Goal: Information Seeking & Learning: Check status

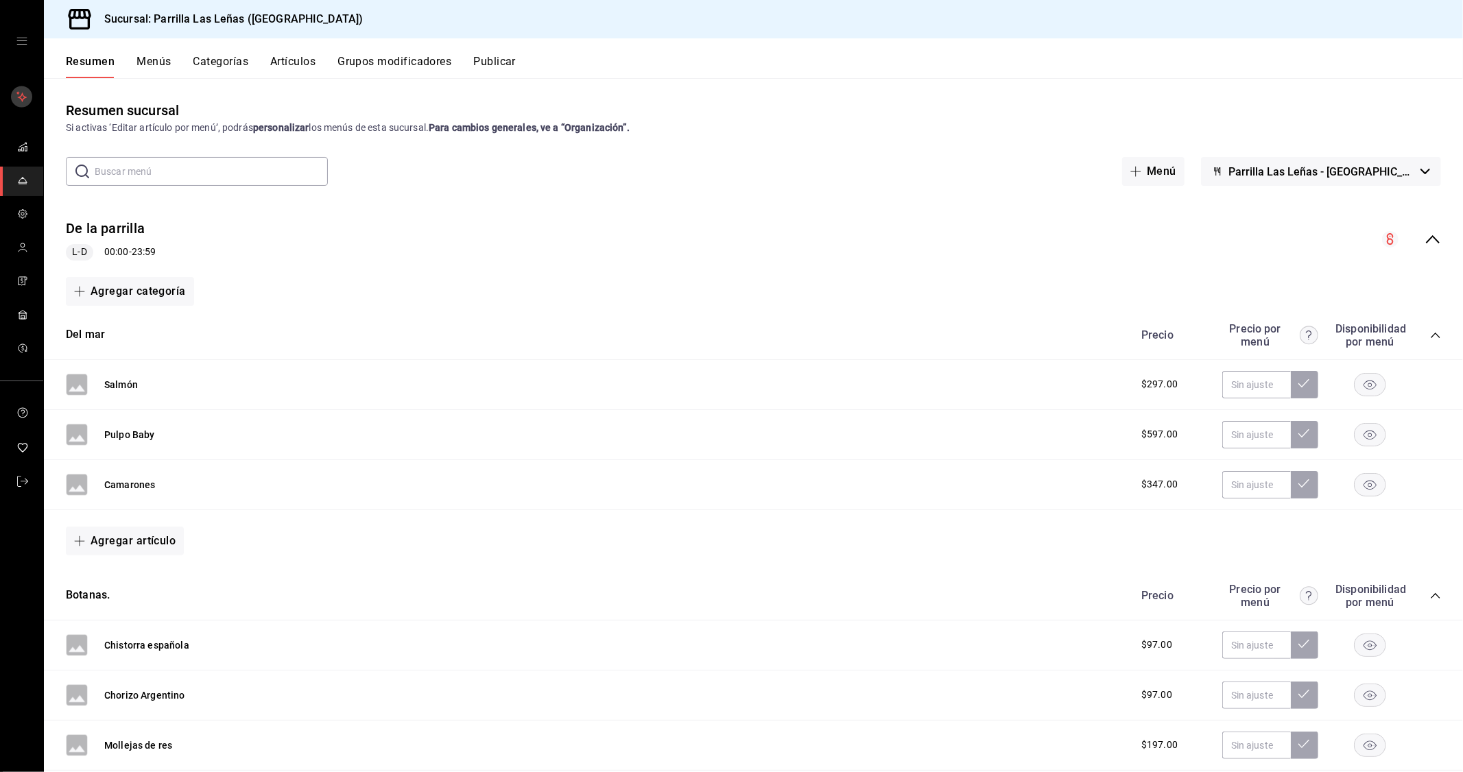
click at [15, 96] on rect "mailbox folders" at bounding box center [21, 96] width 21 height 21
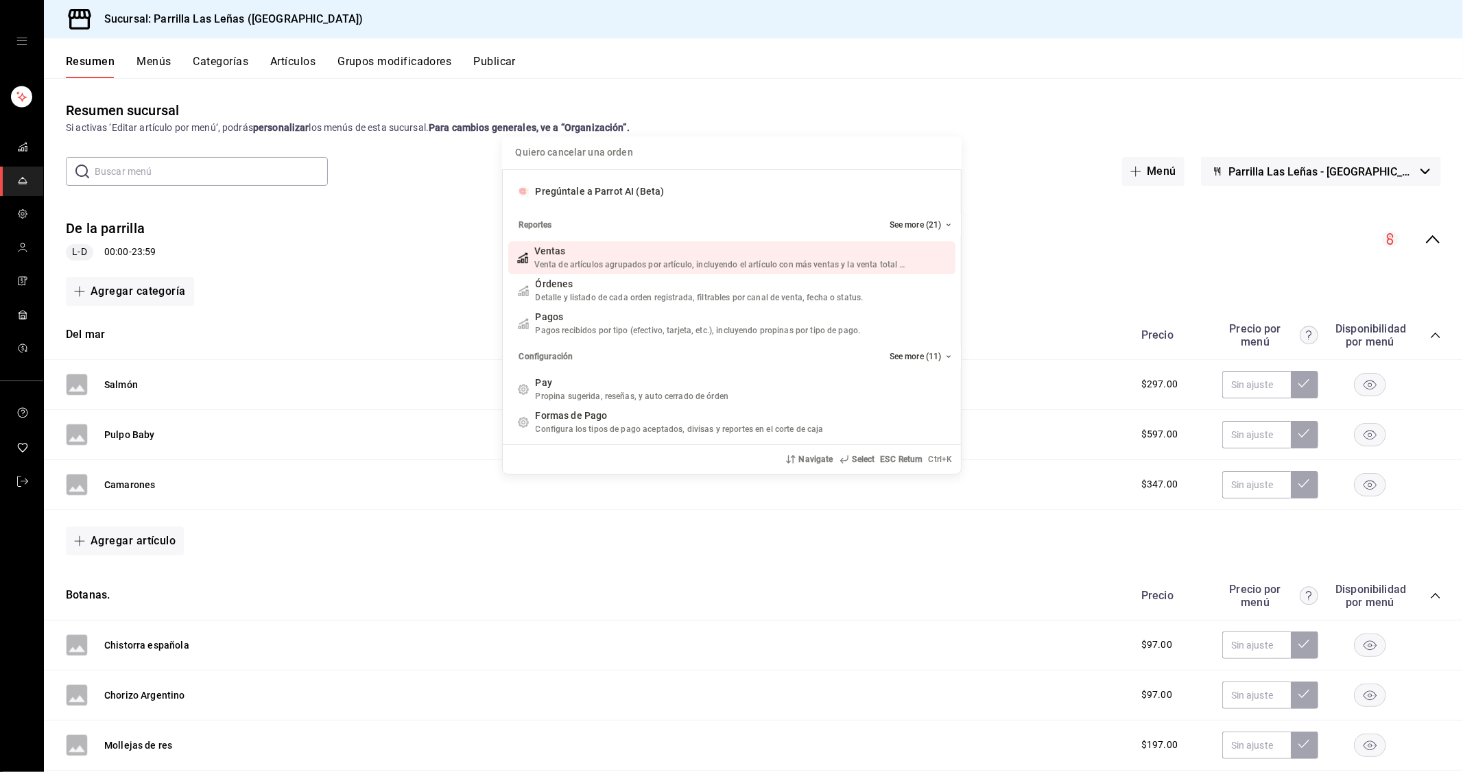
click at [22, 161] on div "Quiero cancelar una orden Pregúntale a Parrot AI (Beta) Reportes See more (21) …" at bounding box center [731, 386] width 1463 height 772
click at [15, 181] on div "Pregúntale a Parrot AI (Beta) Reportes See more (21) Ventas Venta de artículos …" at bounding box center [731, 386] width 1463 height 772
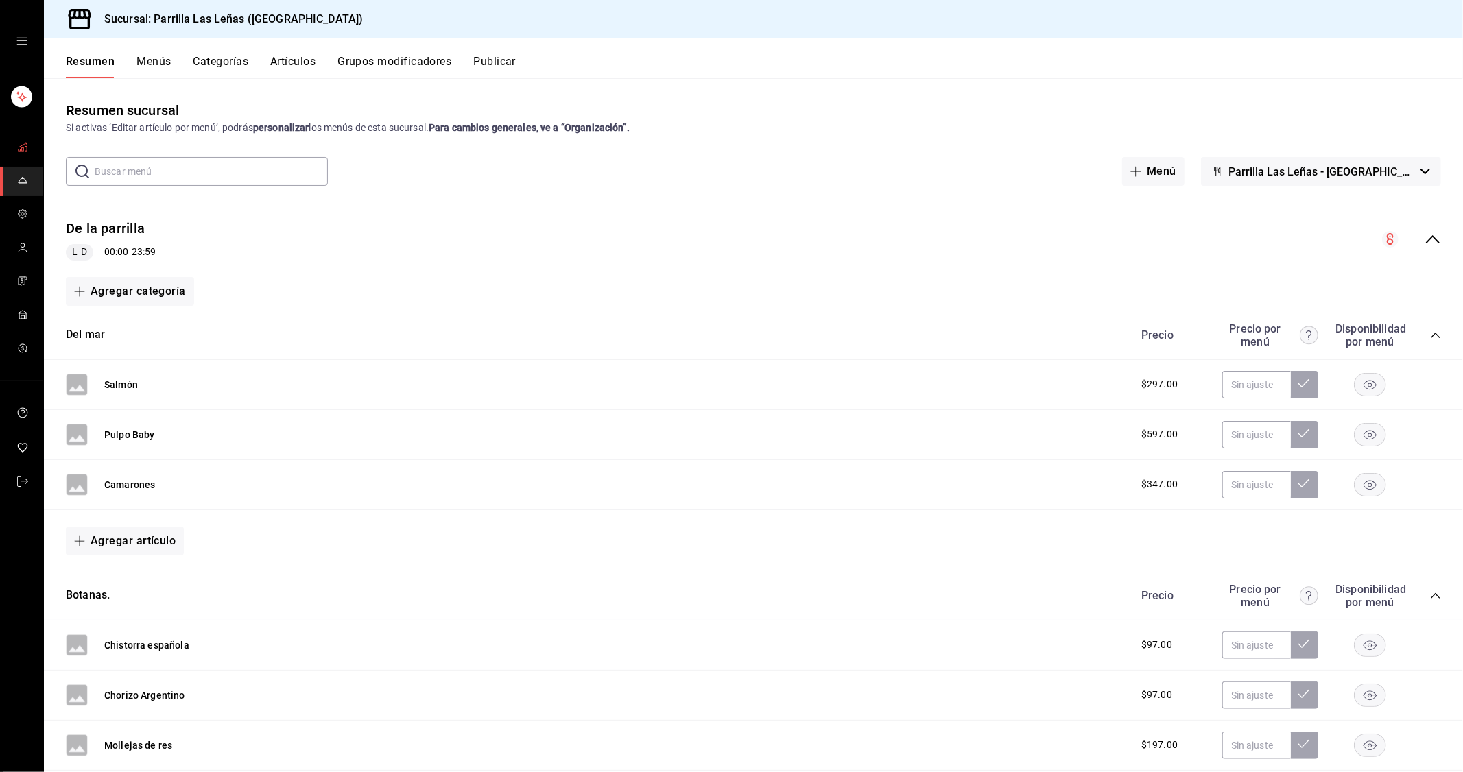
click at [32, 144] on link "mailbox folders" at bounding box center [21, 147] width 43 height 29
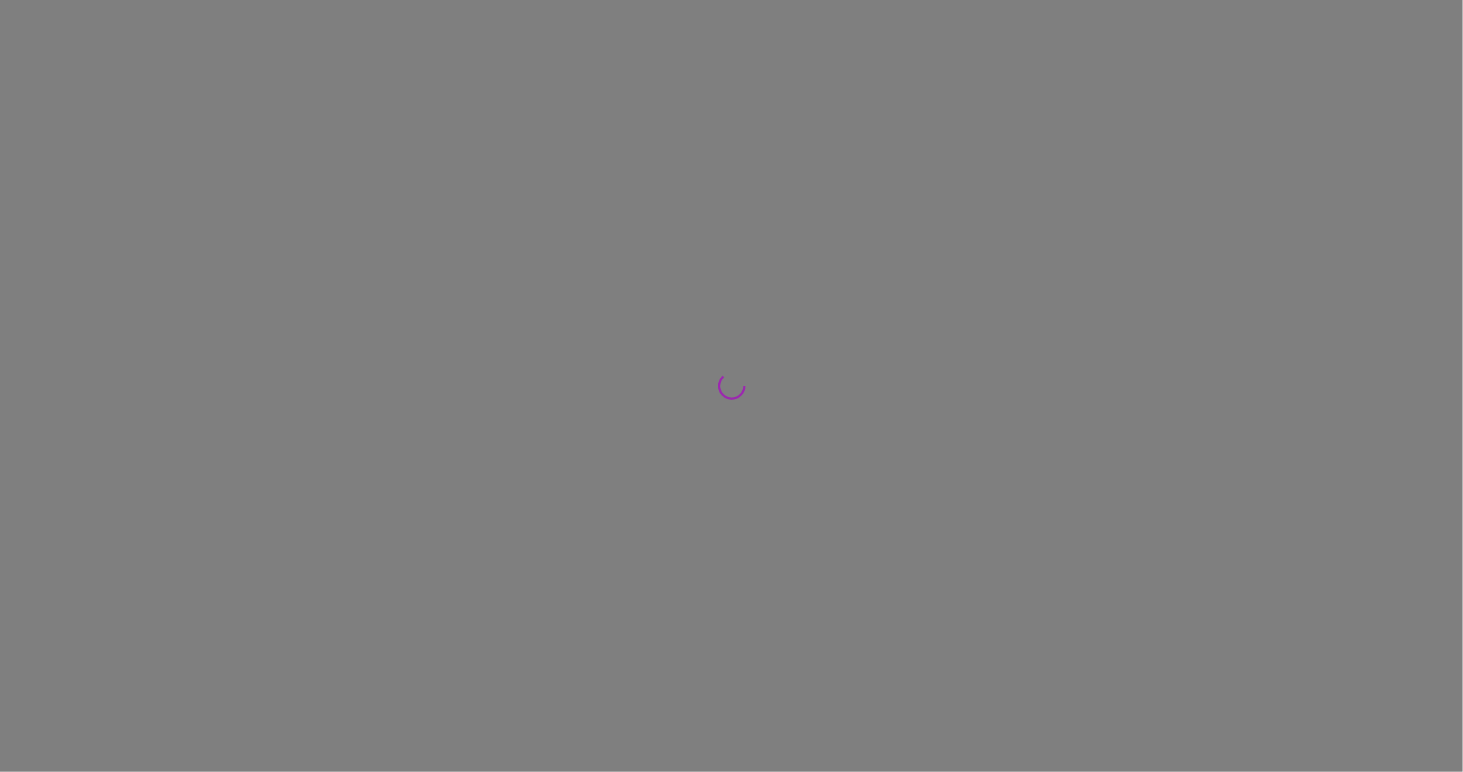
click at [32, 144] on div at bounding box center [731, 386] width 1463 height 772
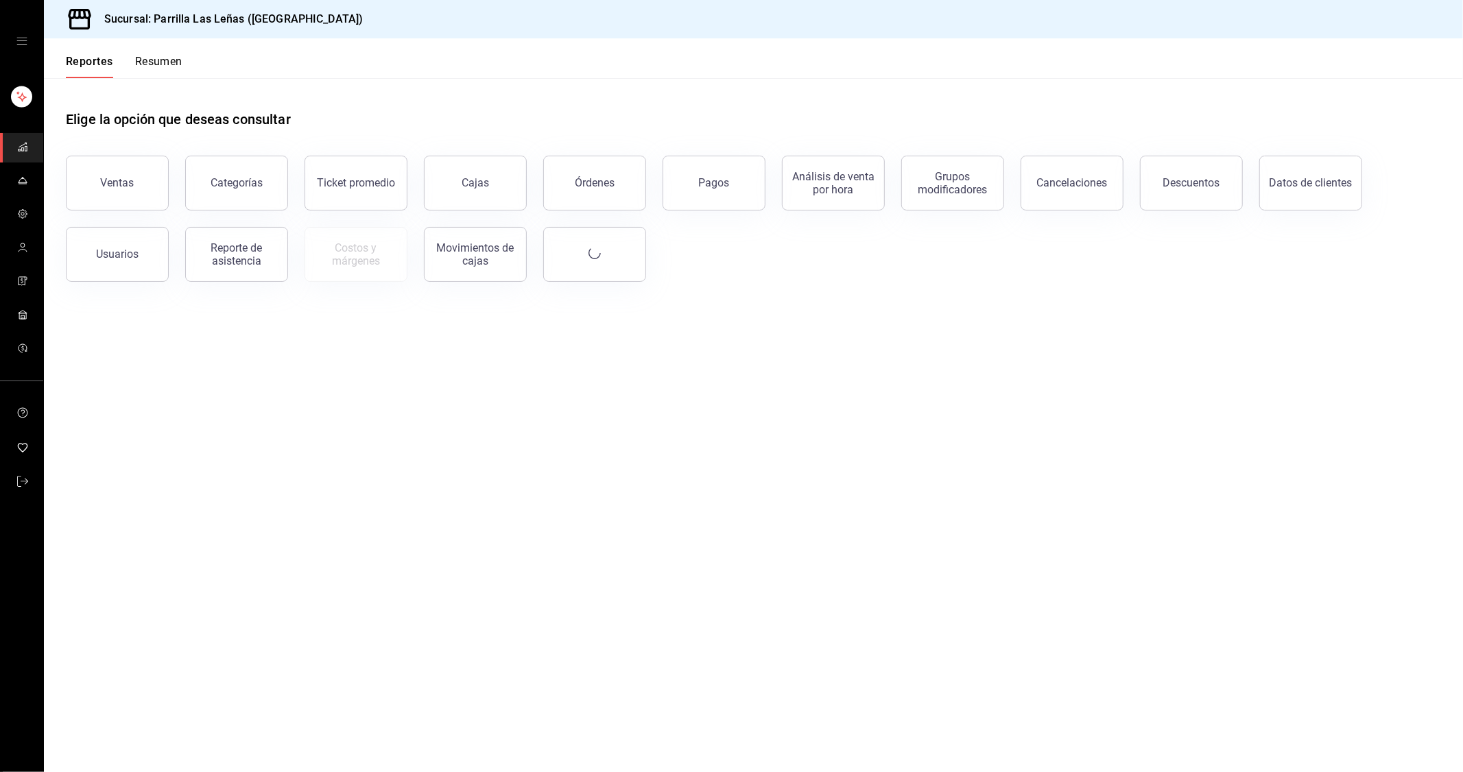
click at [1059, 363] on main "Elige la opción que deseas consultar Ventas Categorías Ticket promedio Cajas Ór…" at bounding box center [753, 425] width 1419 height 694
click at [1024, 572] on main "Elige la opción que deseas consultar Ventas Categorías Ticket promedio Cajas Ór…" at bounding box center [753, 425] width 1419 height 694
click at [677, 175] on button "Pagos" at bounding box center [713, 183] width 103 height 55
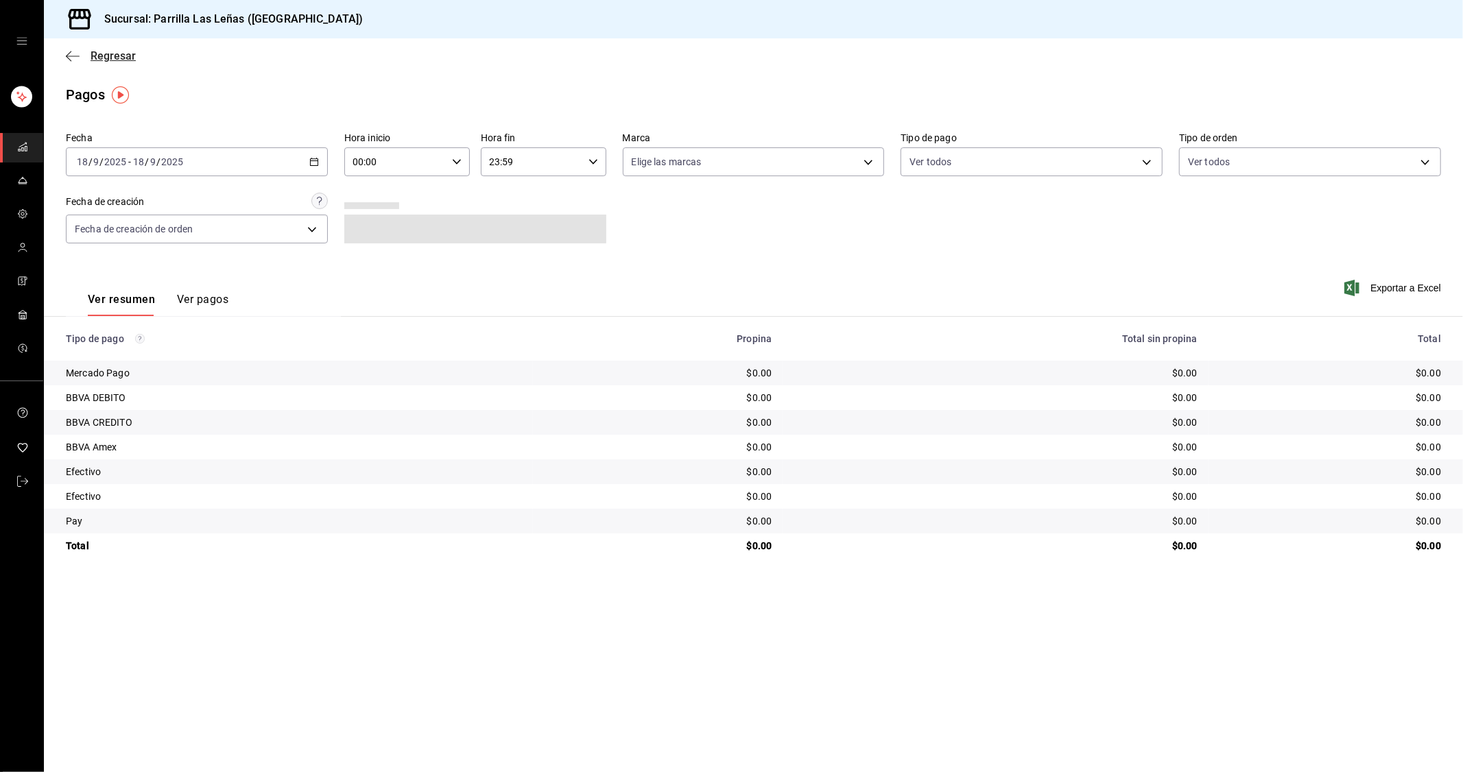
click at [74, 56] on icon "button" at bounding box center [73, 56] width 14 height 12
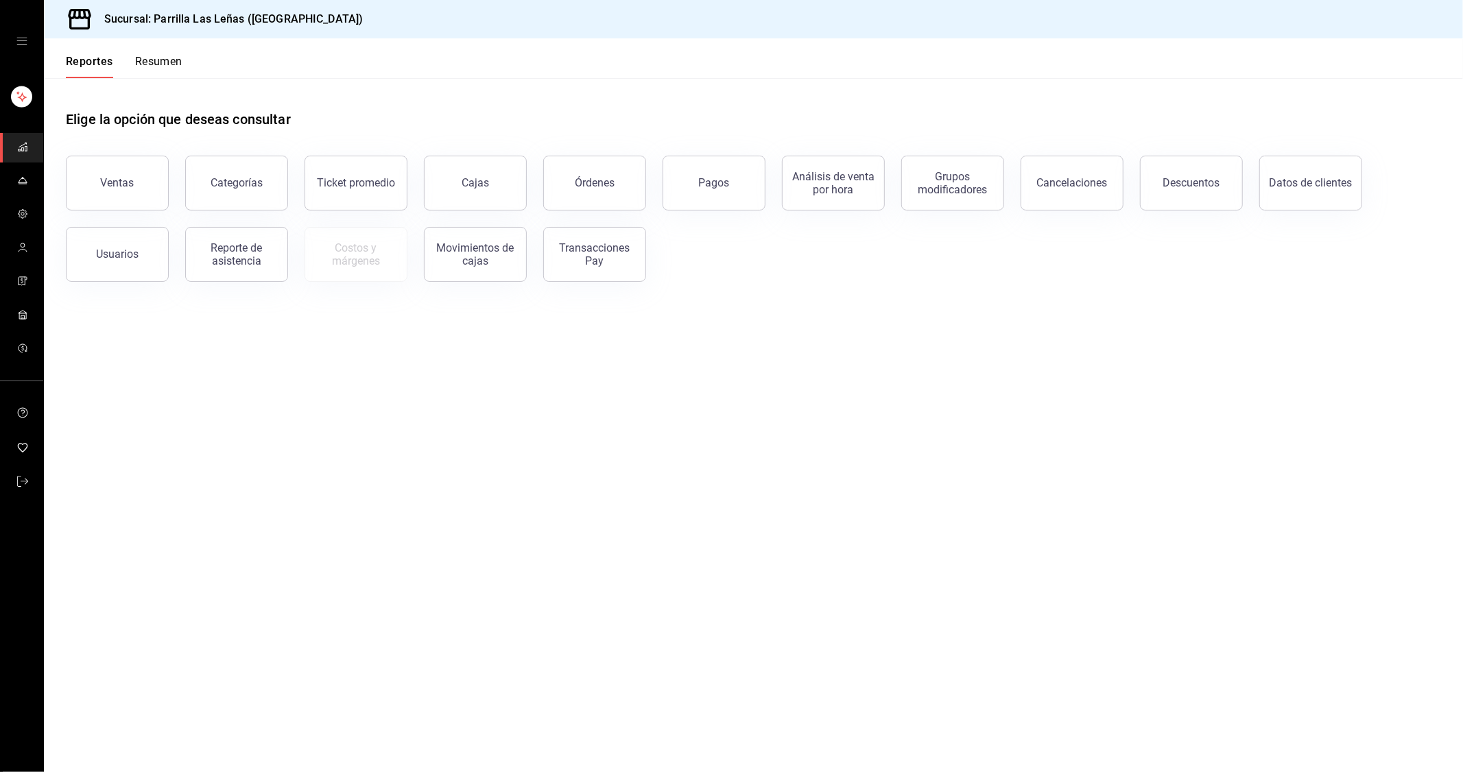
click at [178, 64] on button "Resumen" at bounding box center [158, 66] width 47 height 23
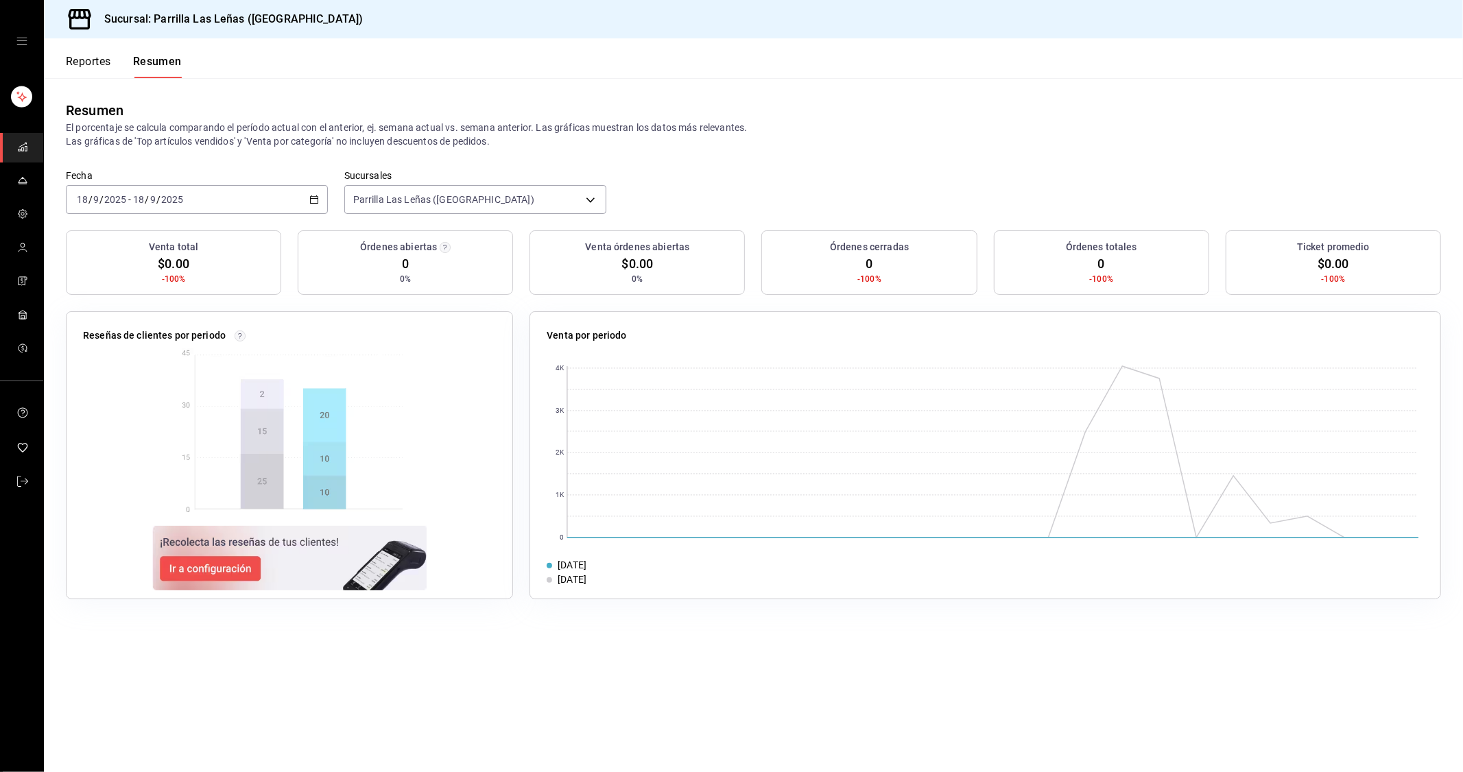
click at [176, 199] on input "2025" at bounding box center [171, 199] width 23 height 11
click at [304, 203] on div "[DATE] [DATE] - [DATE] [DATE]" at bounding box center [197, 199] width 262 height 29
click at [141, 259] on li "Ayer" at bounding box center [131, 271] width 128 height 31
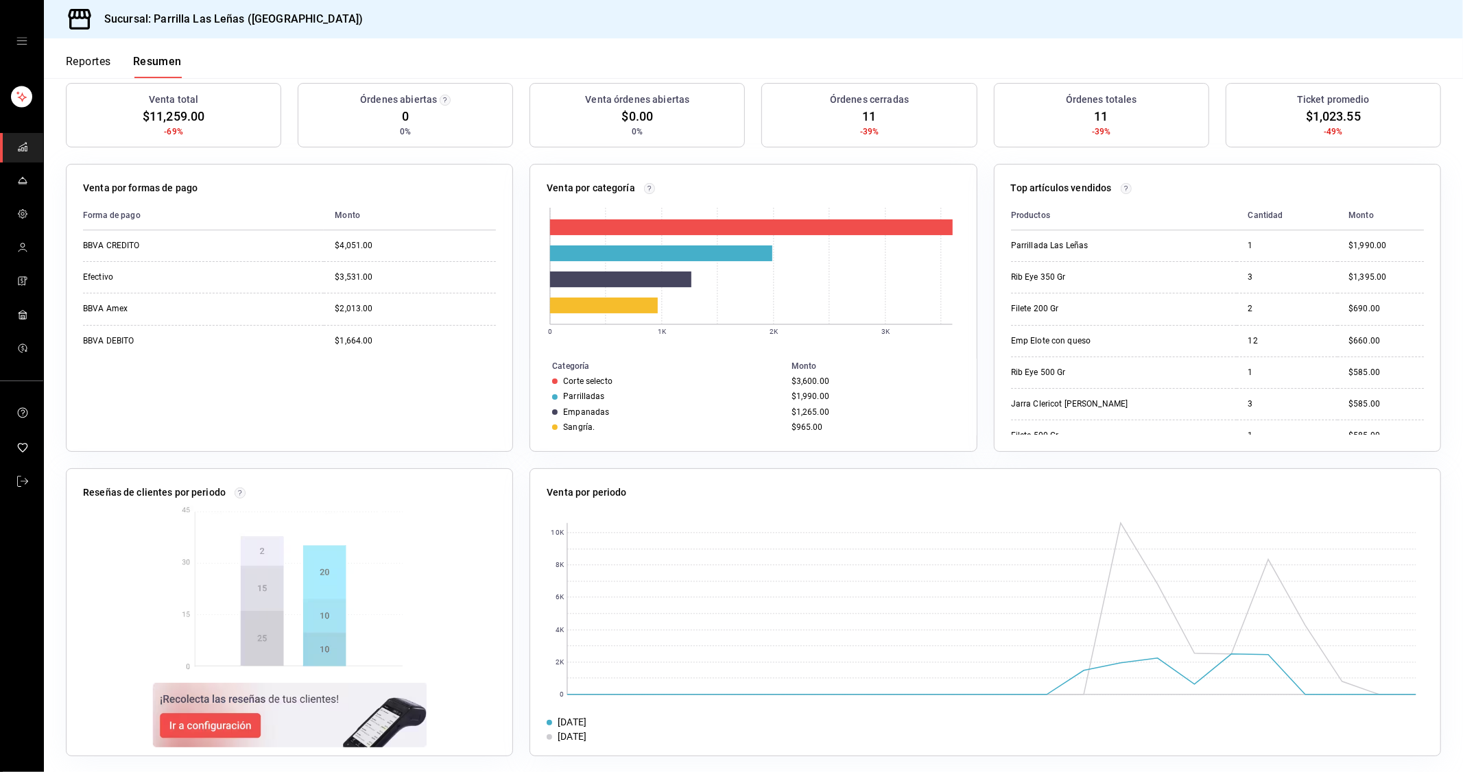
scroll to position [153, 0]
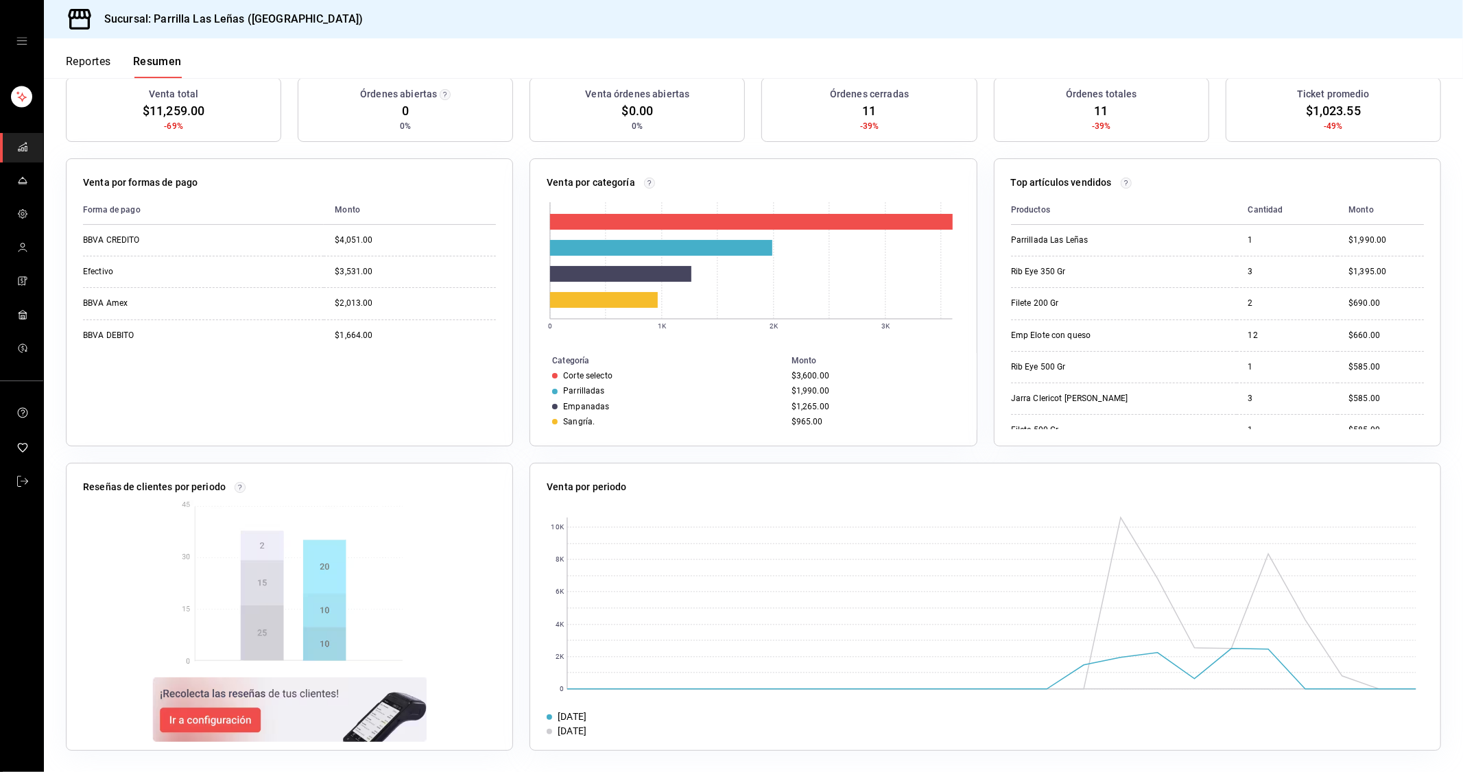
click at [352, 419] on div "Forma de pago Monto BBVA CREDITO $4,051.00 Efectivo $3,531.00 BBVA Amex $2,013.…" at bounding box center [289, 312] width 413 height 234
click at [272, 401] on div "Forma de pago Monto BBVA CREDITO $4,051.00 Efectivo $3,531.00 BBVA Amex $2,013.…" at bounding box center [289, 312] width 413 height 234
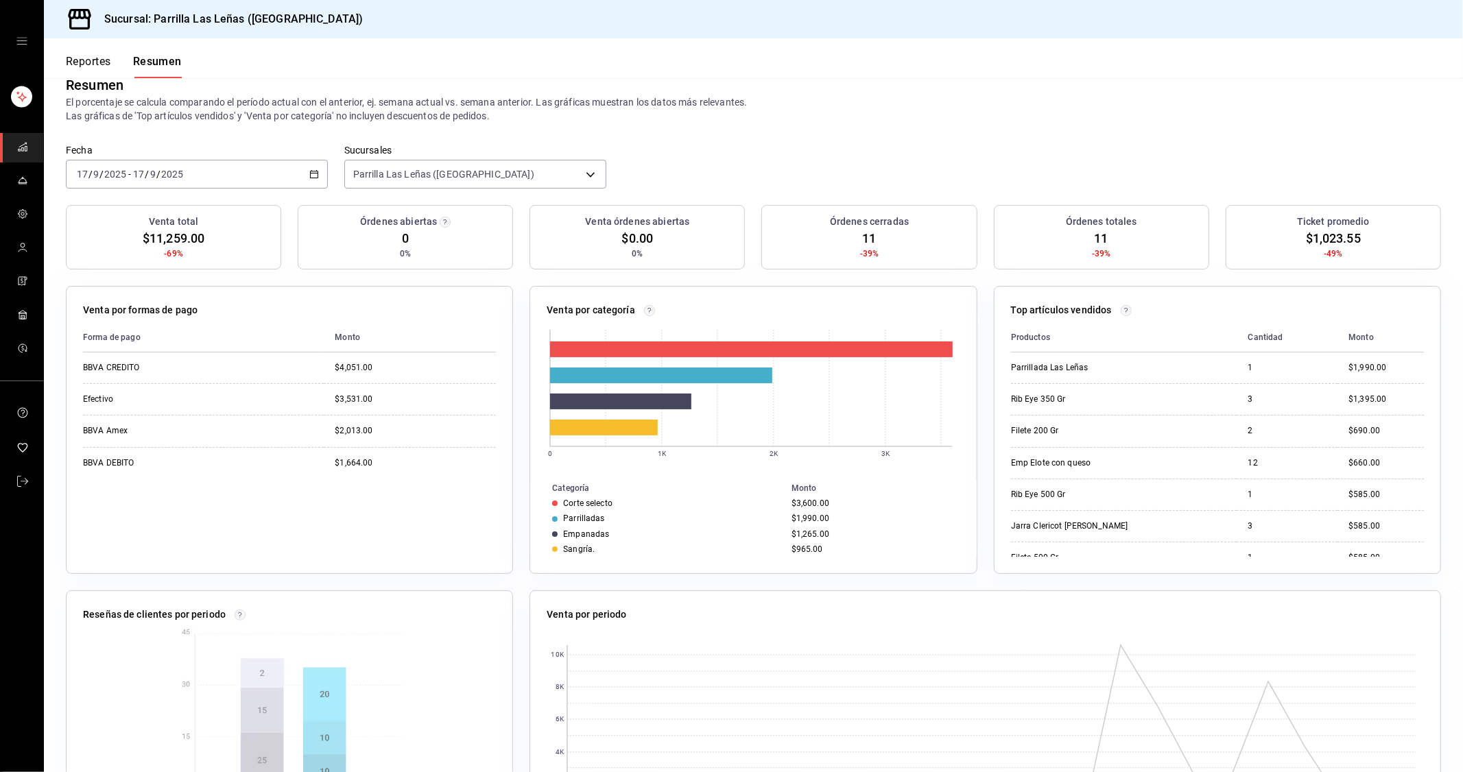
scroll to position [0, 0]
